Goal: Task Accomplishment & Management: Use online tool/utility

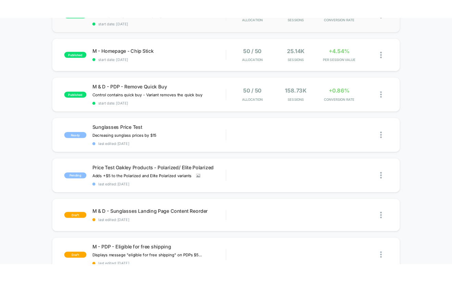
scroll to position [144, 0]
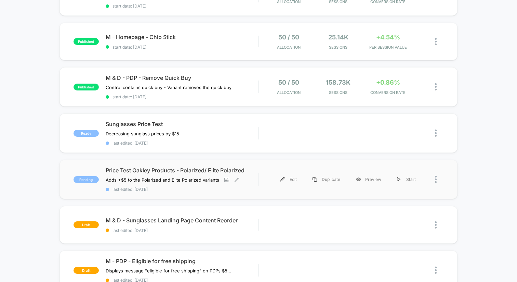
click at [251, 186] on span "last edited: [DATE]" at bounding box center [182, 188] width 153 height 5
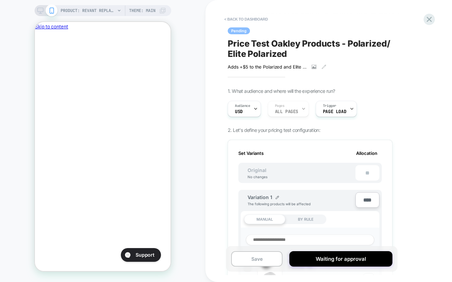
scroll to position [0, 118]
click at [38, 63] on icon "Close" at bounding box center [38, 63] width 0 height 0
click at [250, 109] on div "Audience USD" at bounding box center [242, 108] width 29 height 15
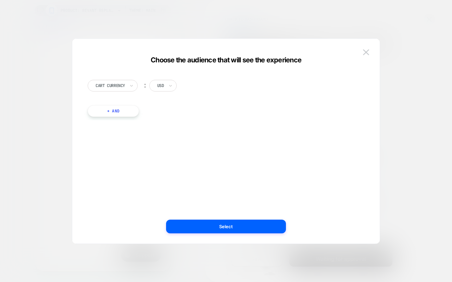
click at [113, 109] on button "+ And" at bounding box center [113, 111] width 51 height 12
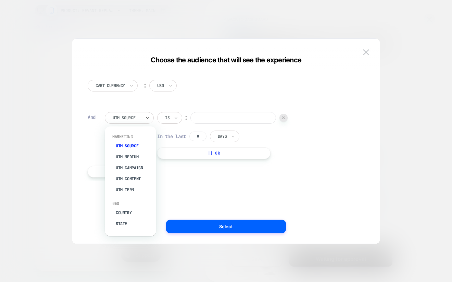
click at [136, 120] on div at bounding box center [127, 118] width 28 height 6
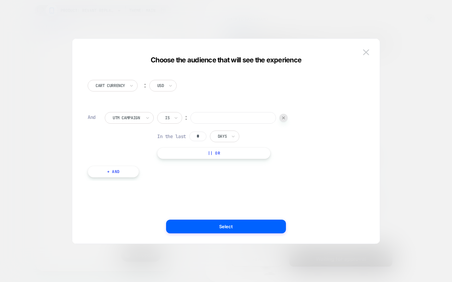
scroll to position [0, 0]
click at [225, 118] on input at bounding box center [256, 118] width 86 height 12
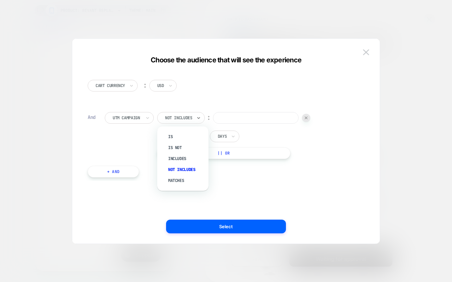
click at [191, 119] on div at bounding box center [178, 118] width 27 height 6
click at [180, 179] on div "Matches" at bounding box center [186, 180] width 44 height 11
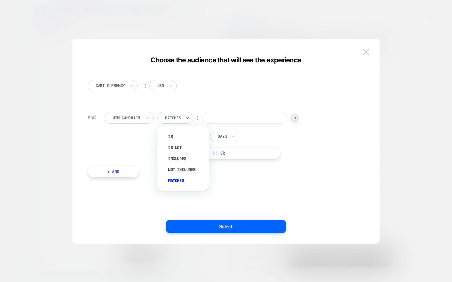
click at [174, 118] on div at bounding box center [173, 118] width 16 height 6
click at [173, 114] on div "Is not" at bounding box center [171, 118] width 15 height 8
click at [179, 171] on div "Not includes" at bounding box center [186, 169] width 44 height 11
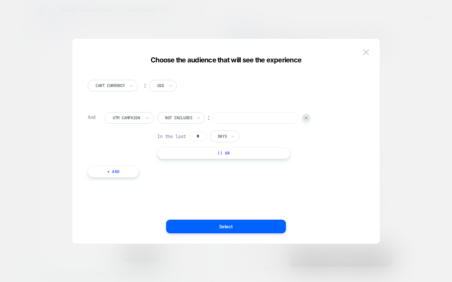
click at [172, 119] on div at bounding box center [178, 118] width 27 height 6
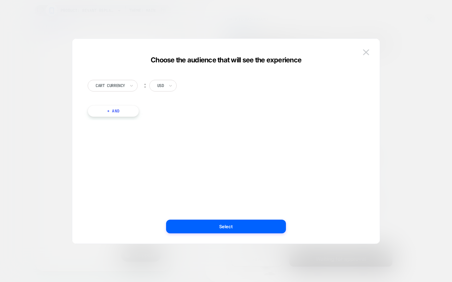
scroll to position [0, 118]
click at [363, 52] on img at bounding box center [366, 52] width 6 height 6
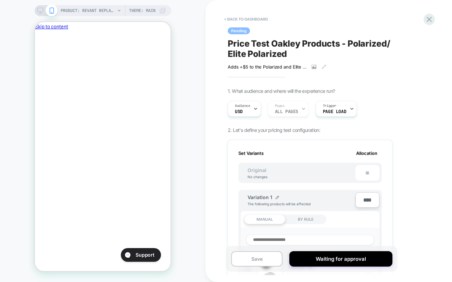
scroll to position [0, 0]
click at [340, 107] on div "Trigger Page Load" at bounding box center [334, 108] width 37 height 15
